Goal: Entertainment & Leisure: Consume media (video, audio)

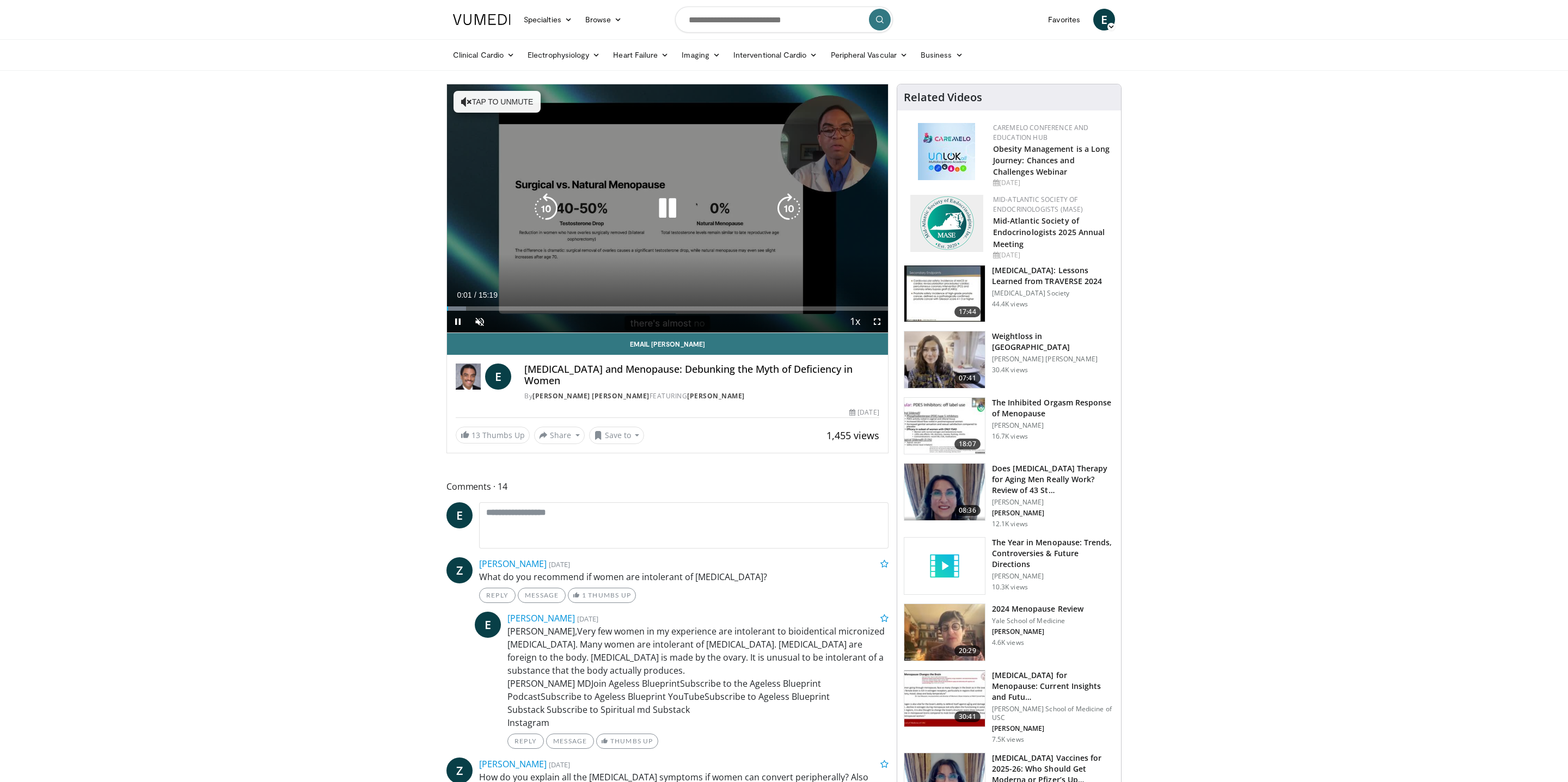
click at [664, 206] on icon "Video Player" at bounding box center [667, 208] width 31 height 31
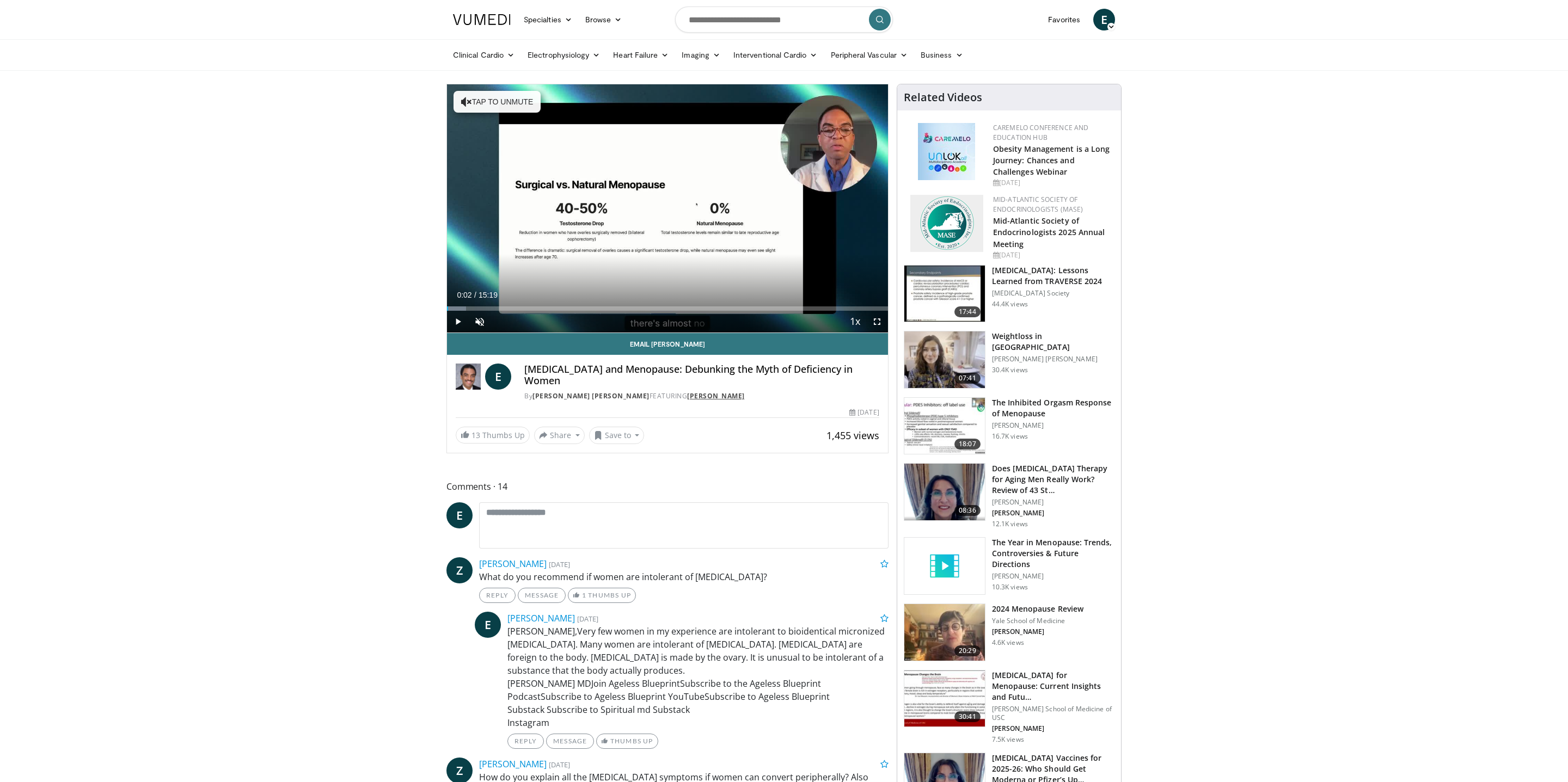
click at [687, 391] on link "[PERSON_NAME]" at bounding box center [715, 396] width 58 height 10
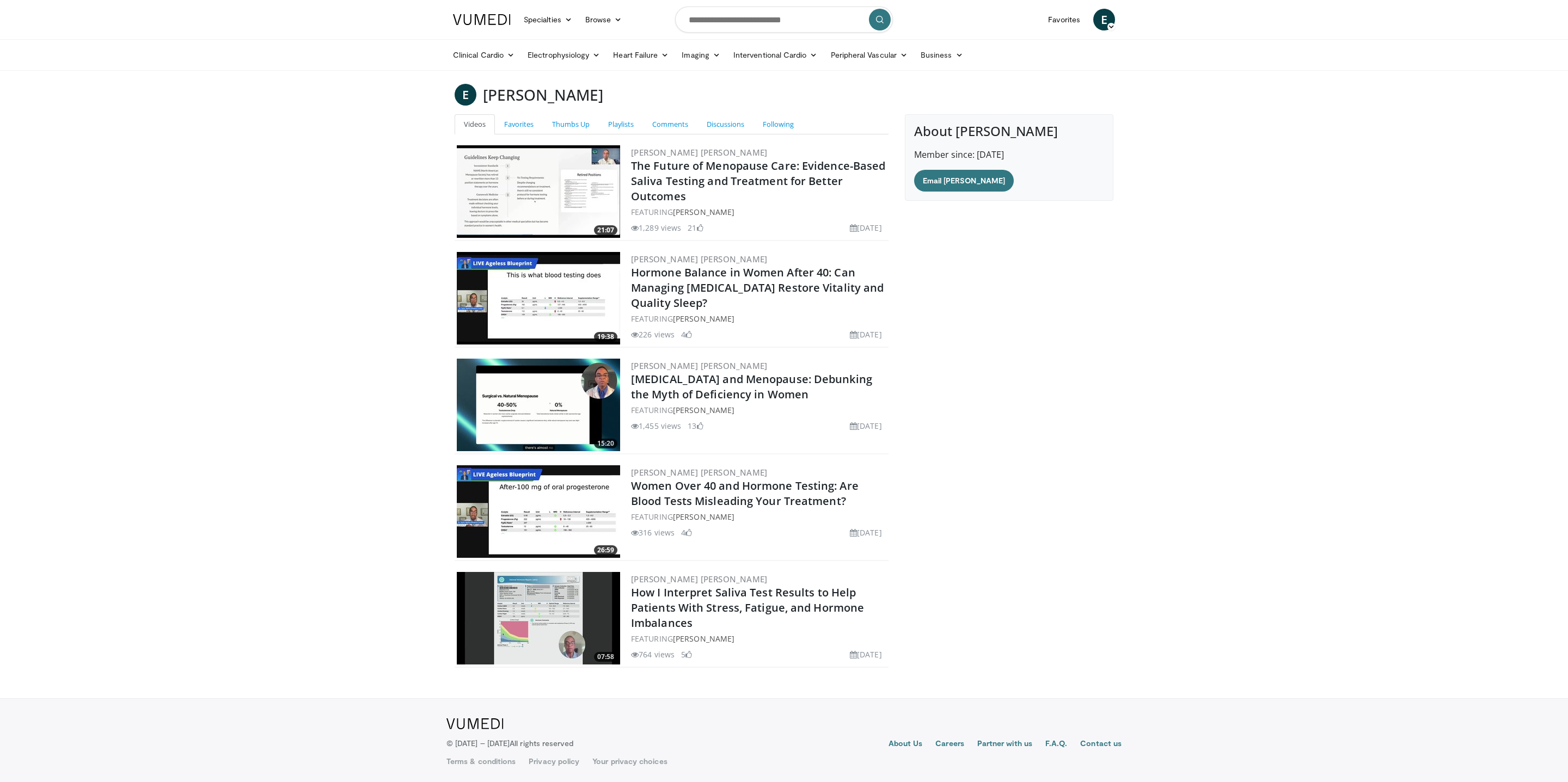
click at [589, 276] on img at bounding box center [538, 298] width 163 height 93
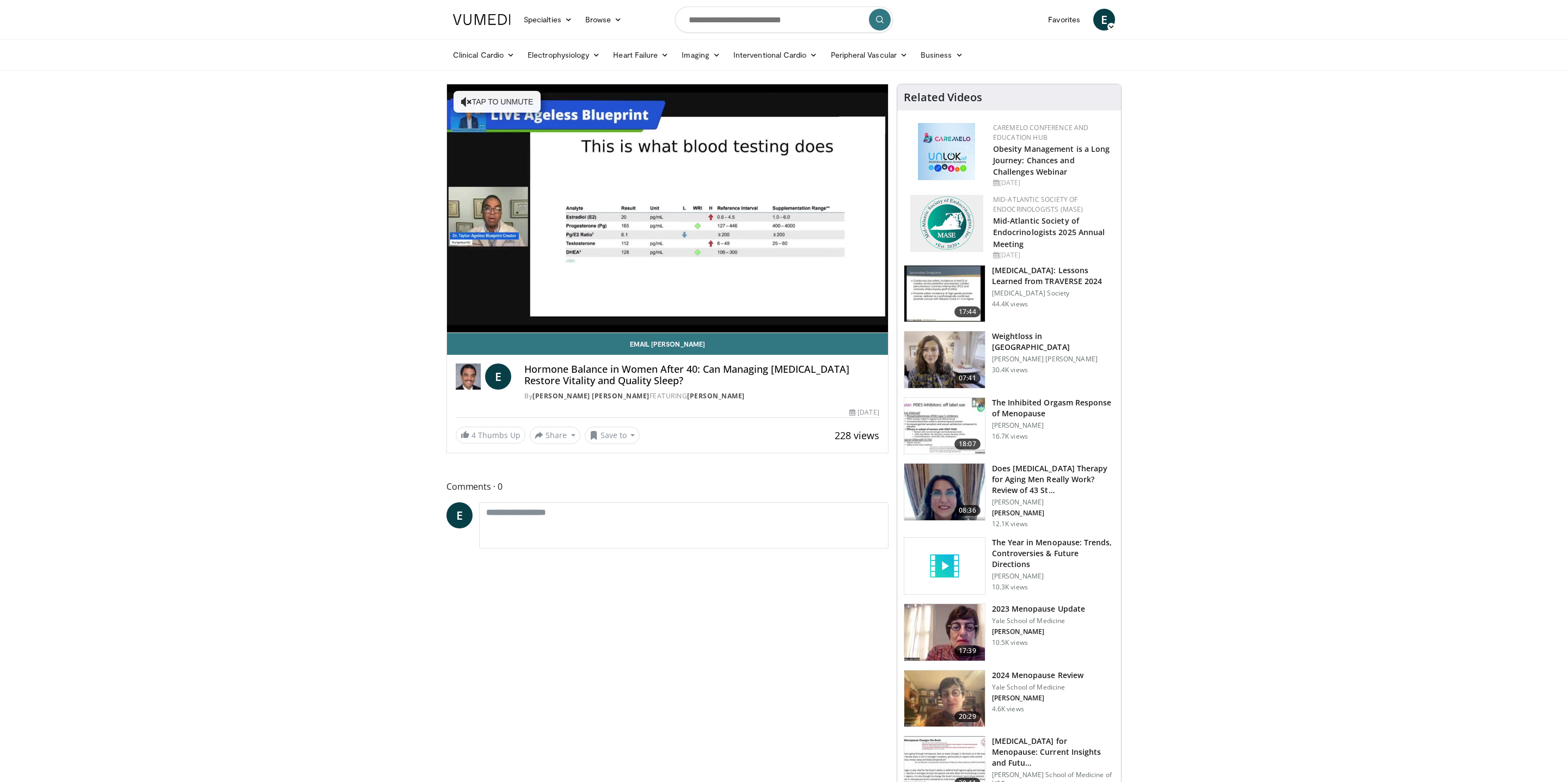
click at [681, 401] on div "E Hormone Balance in Women After 40: Can Managing Cortisol Restore Vitality and…" at bounding box center [668, 378] width 441 height 48
click at [687, 397] on link "[PERSON_NAME]" at bounding box center [715, 396] width 58 height 10
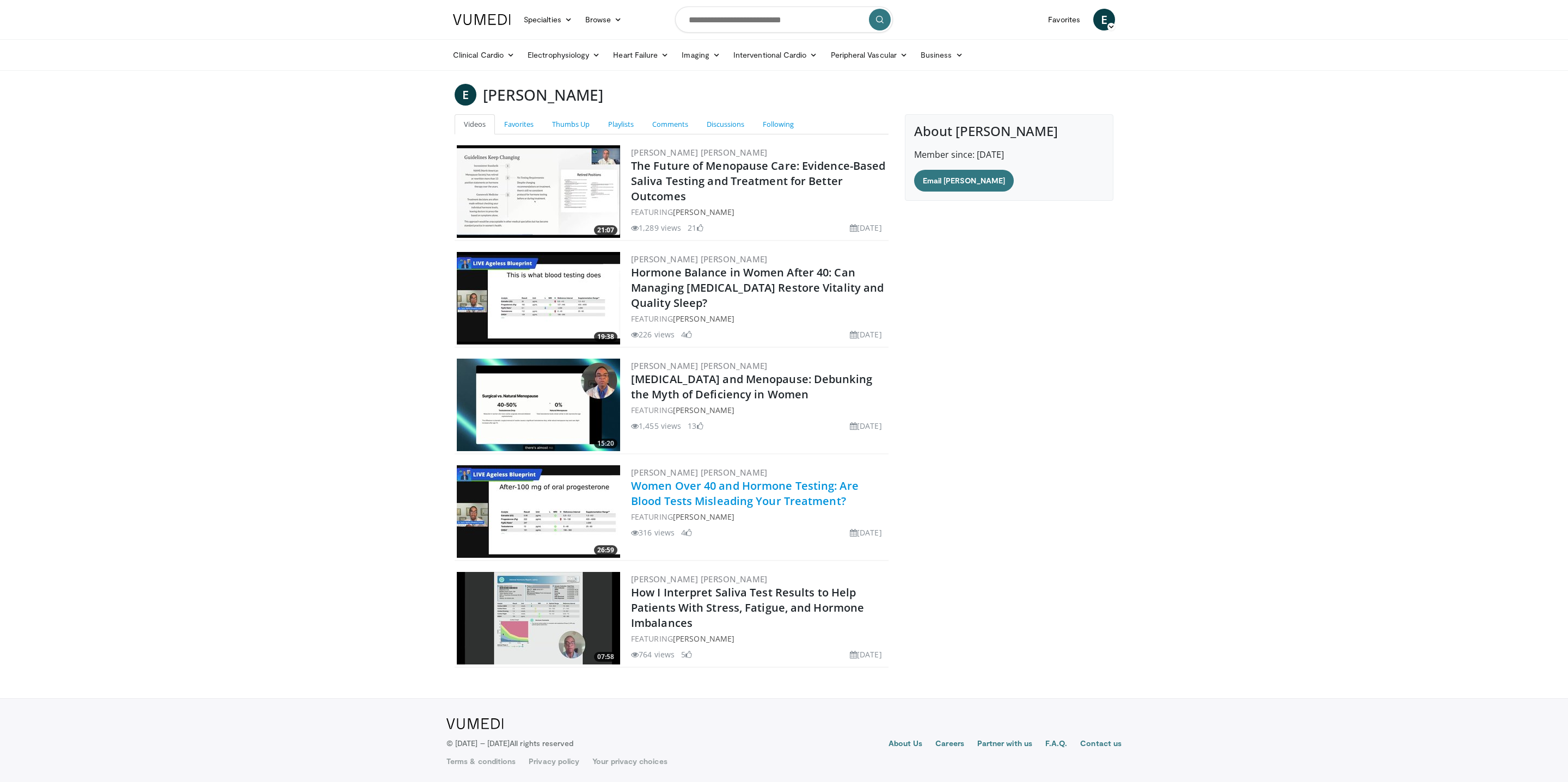
click at [674, 497] on link "Women Over 40 and Hormone Testing: Are Blood Tests Misleading Your Treatment?" at bounding box center [745, 493] width 227 height 30
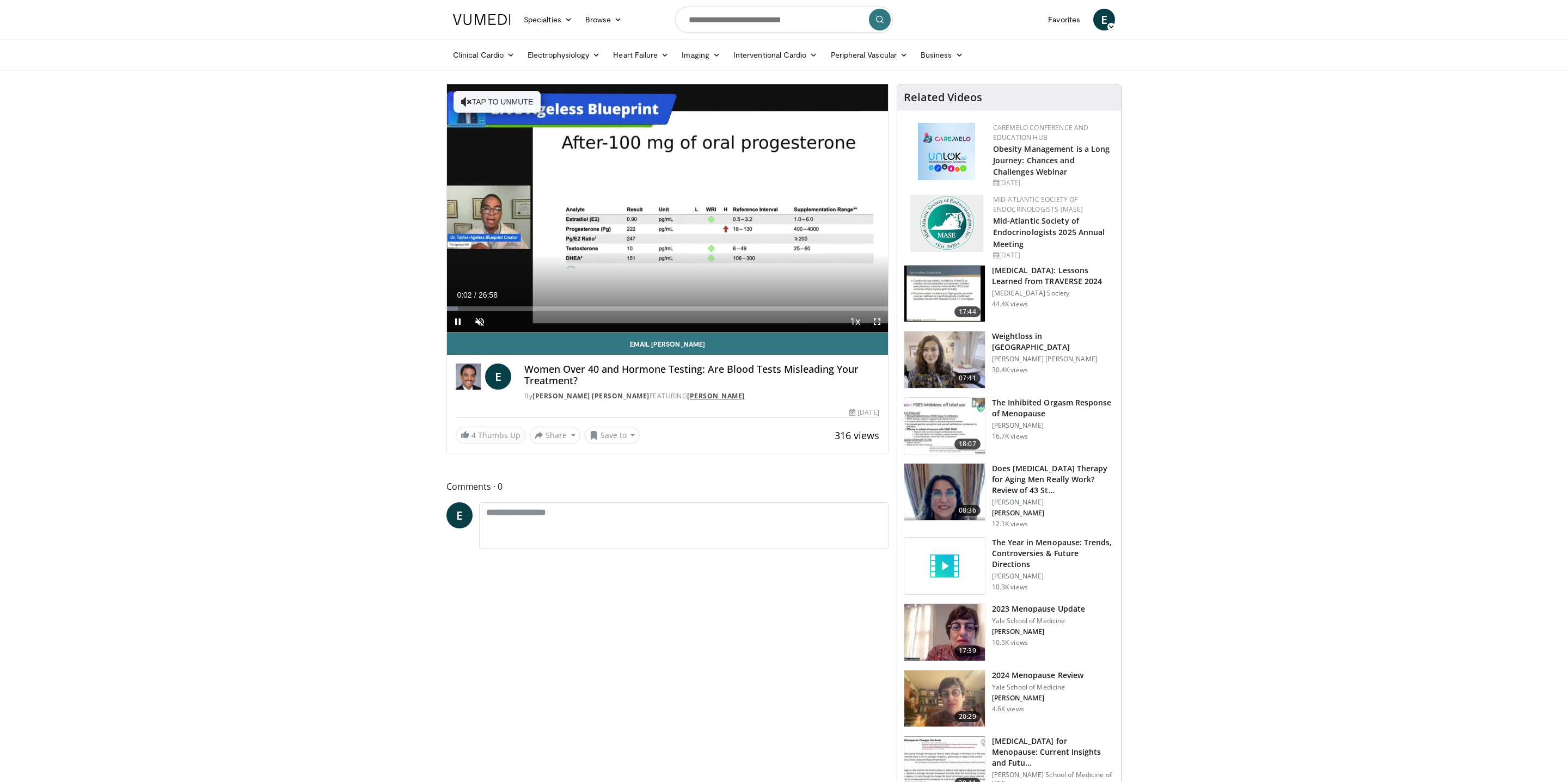
click at [701, 392] on link "[PERSON_NAME]" at bounding box center [715, 396] width 58 height 10
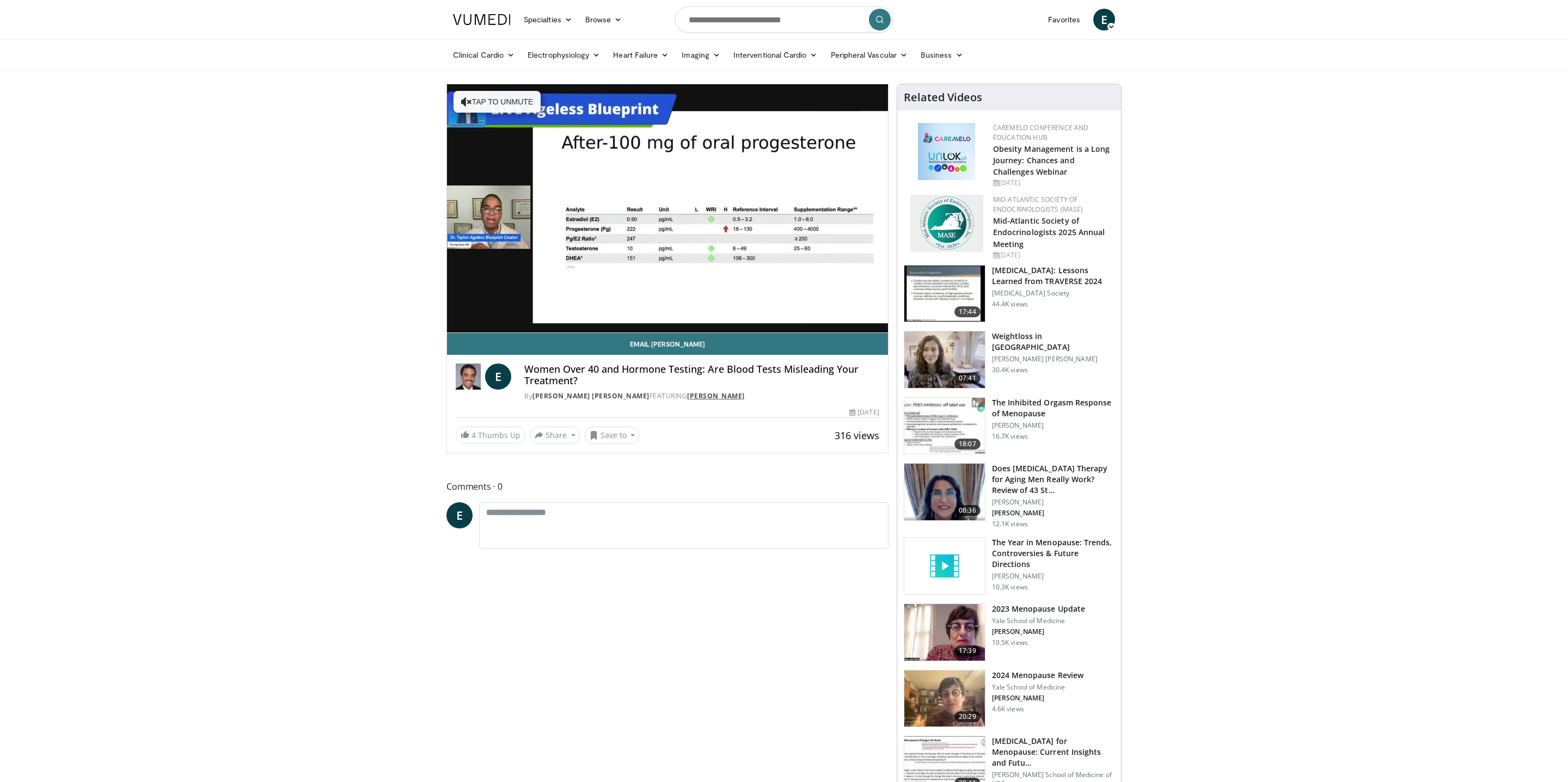
scroll to position [1, 0]
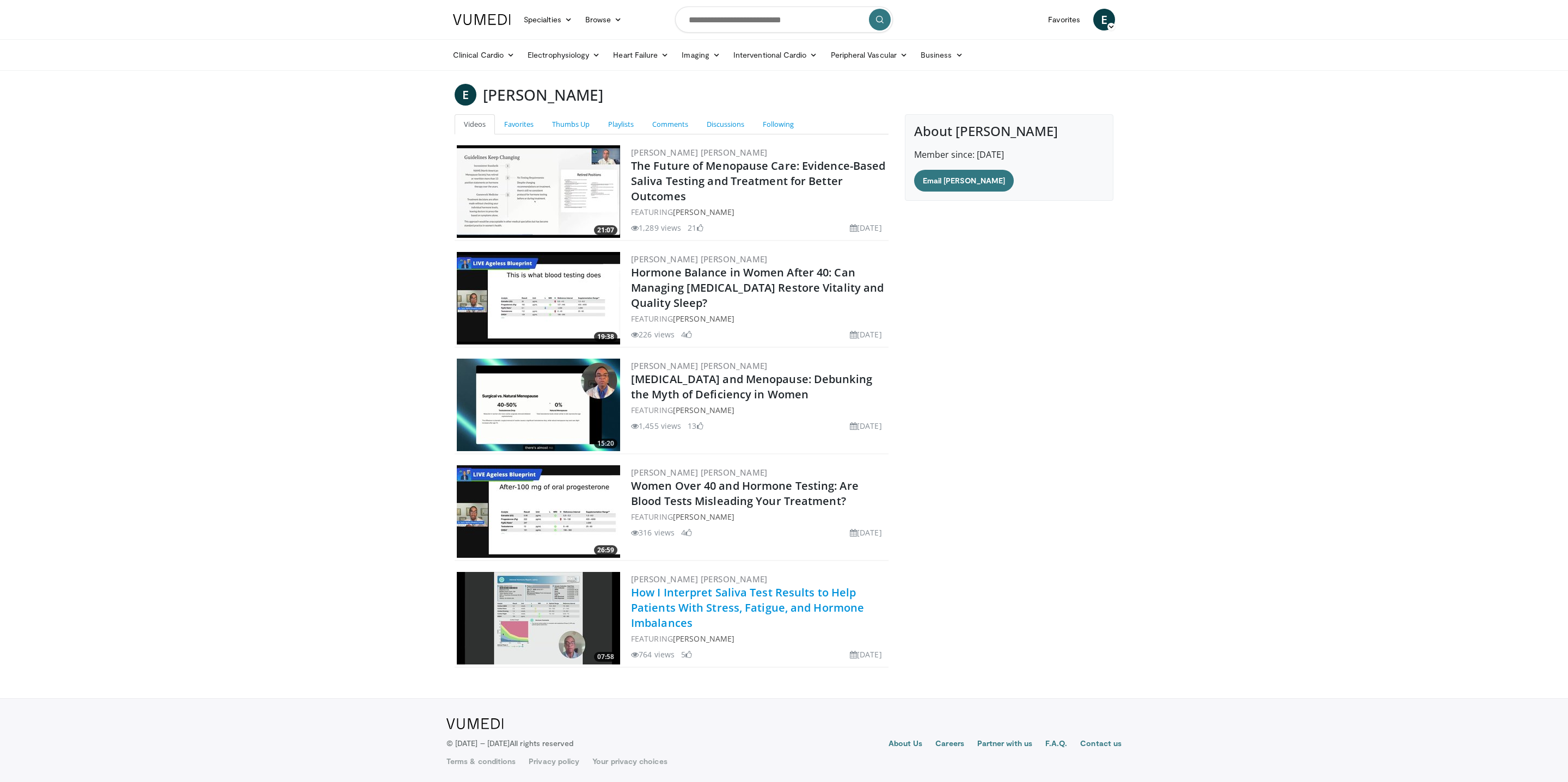
click at [708, 591] on link "How I Interpret Saliva Test Results to Help Patients With Stress, Fatigue, and …" at bounding box center [747, 608] width 233 height 45
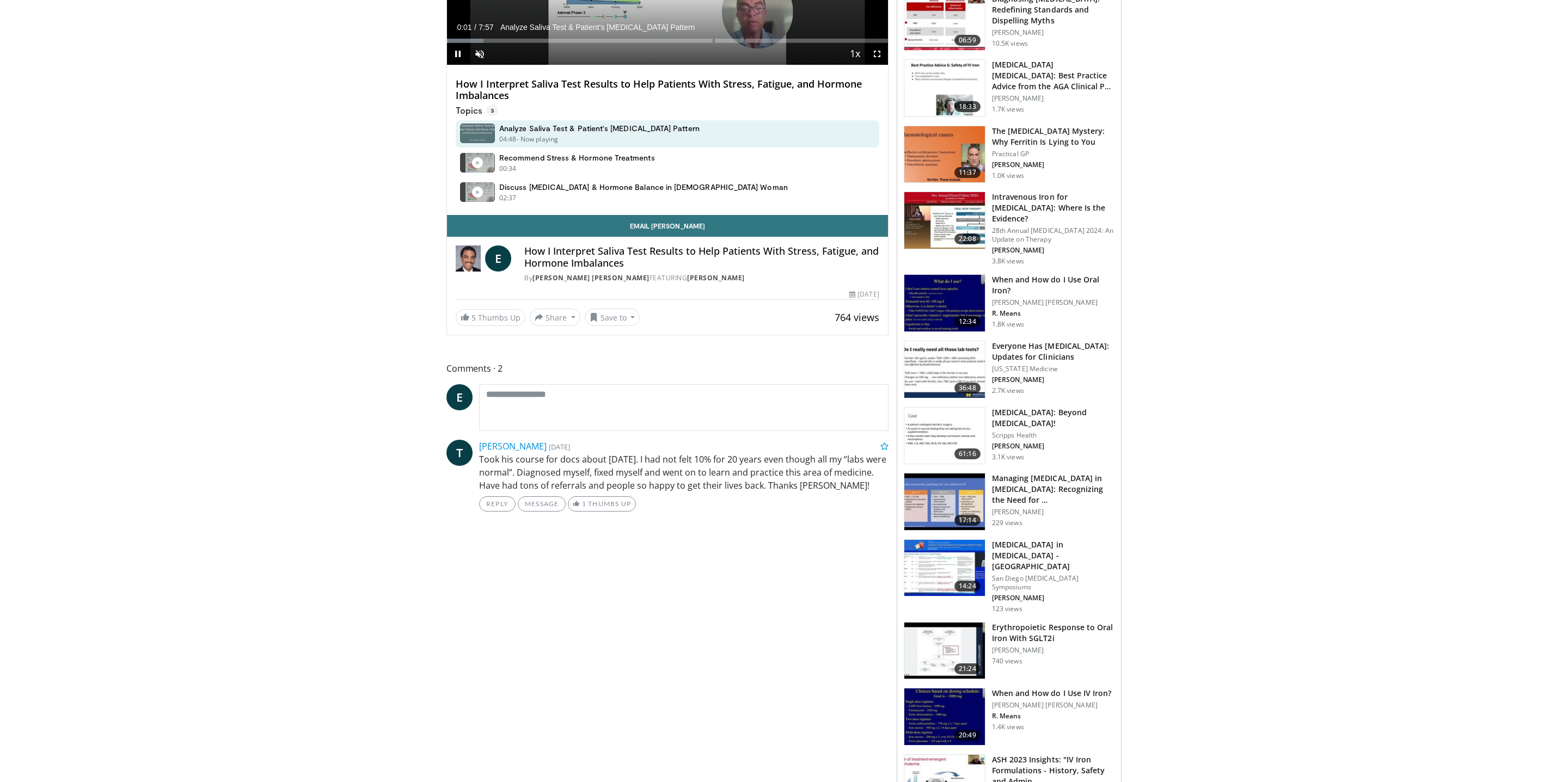
scroll to position [270, 0]
